Goal: Task Accomplishment & Management: Manage account settings

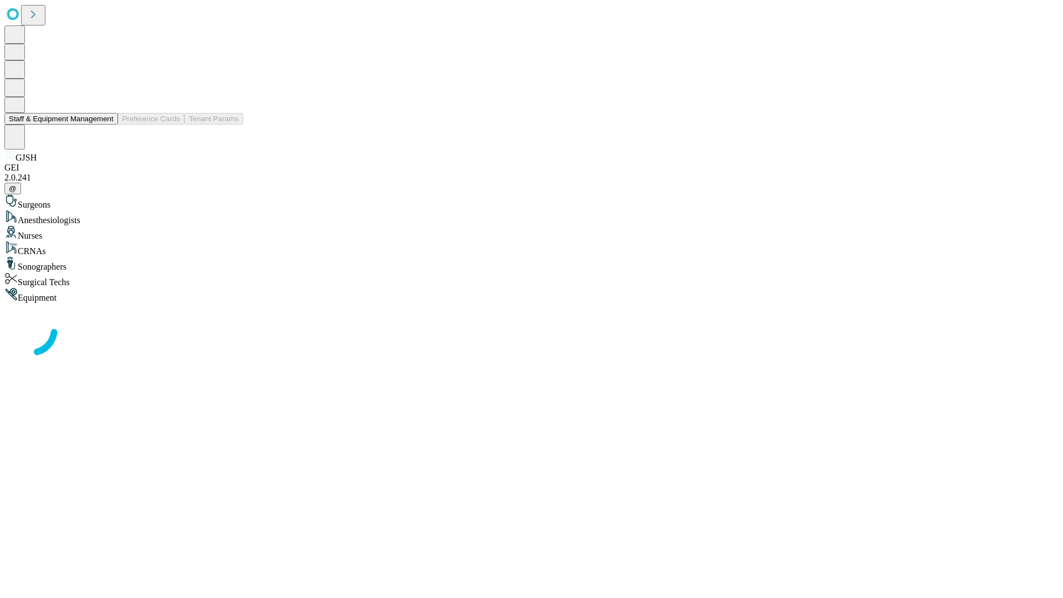
click at [106, 125] on button "Staff & Equipment Management" at bounding box center [60, 119] width 113 height 12
